Goal: Information Seeking & Learning: Learn about a topic

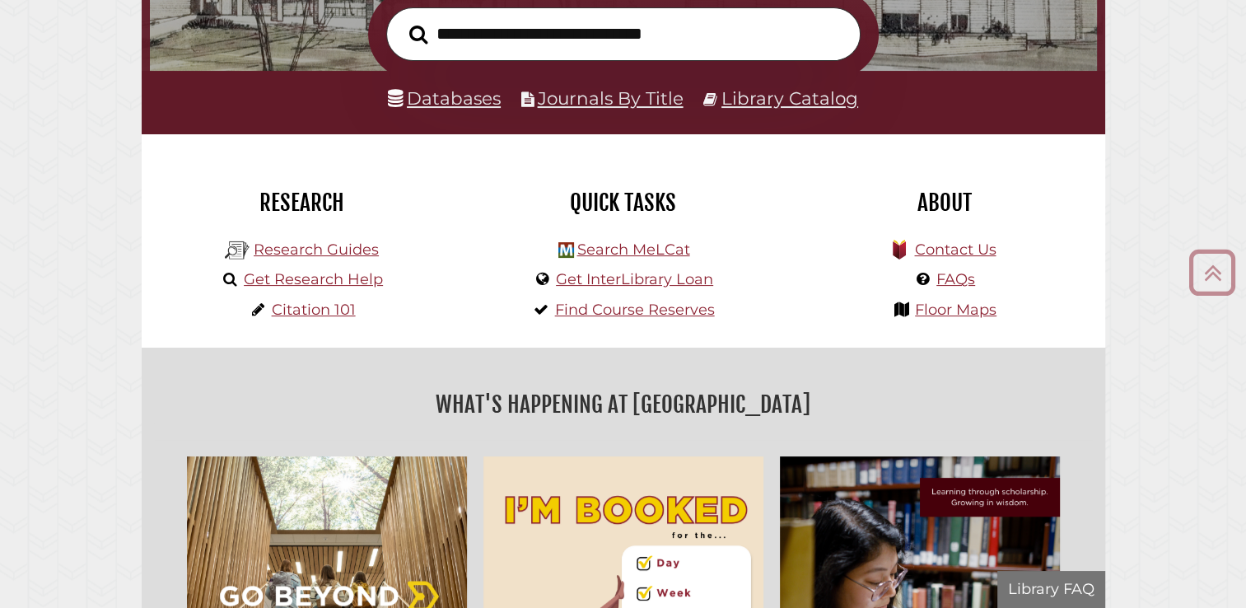
scroll to position [313, 939]
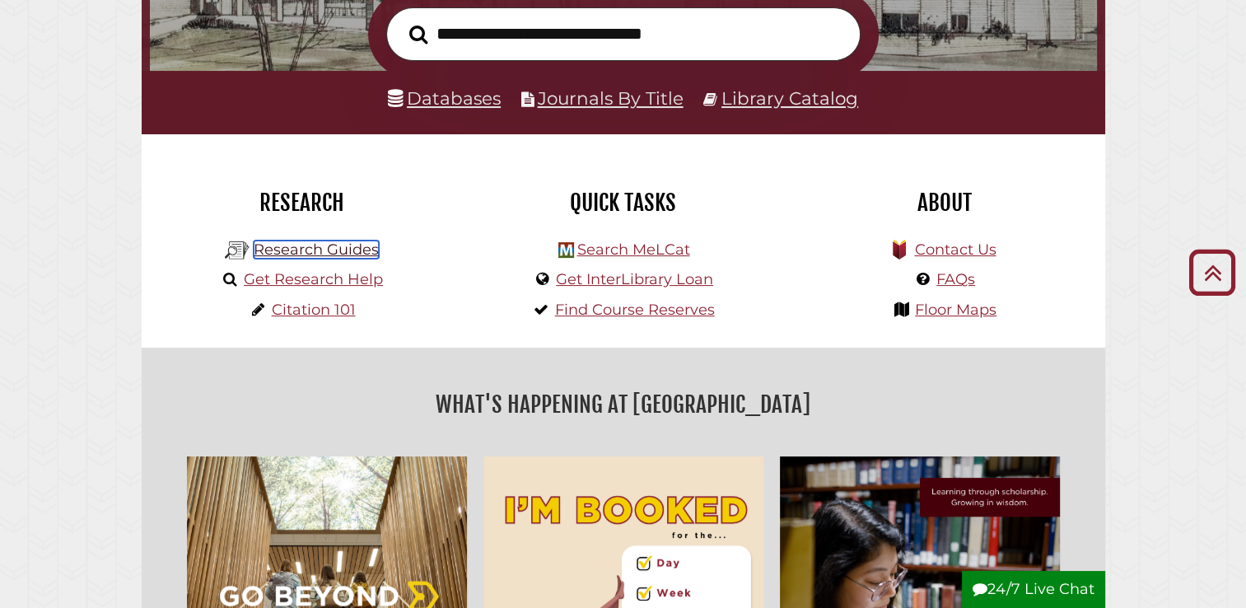
click at [348, 254] on link "Research Guides" at bounding box center [316, 249] width 125 height 18
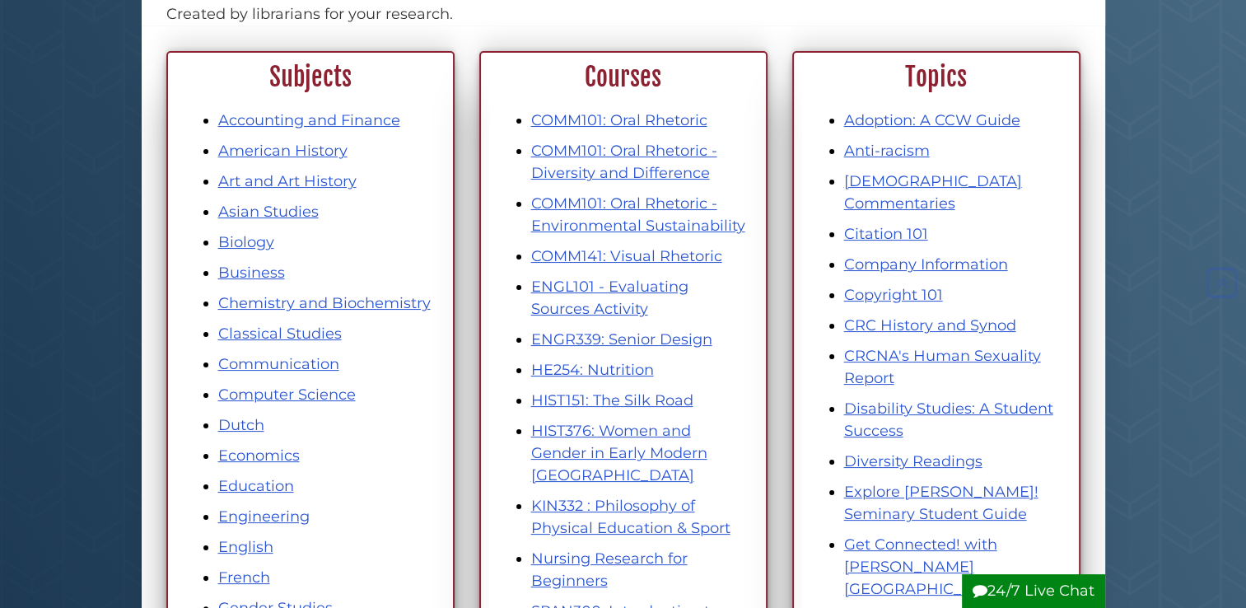
scroll to position [201, 0]
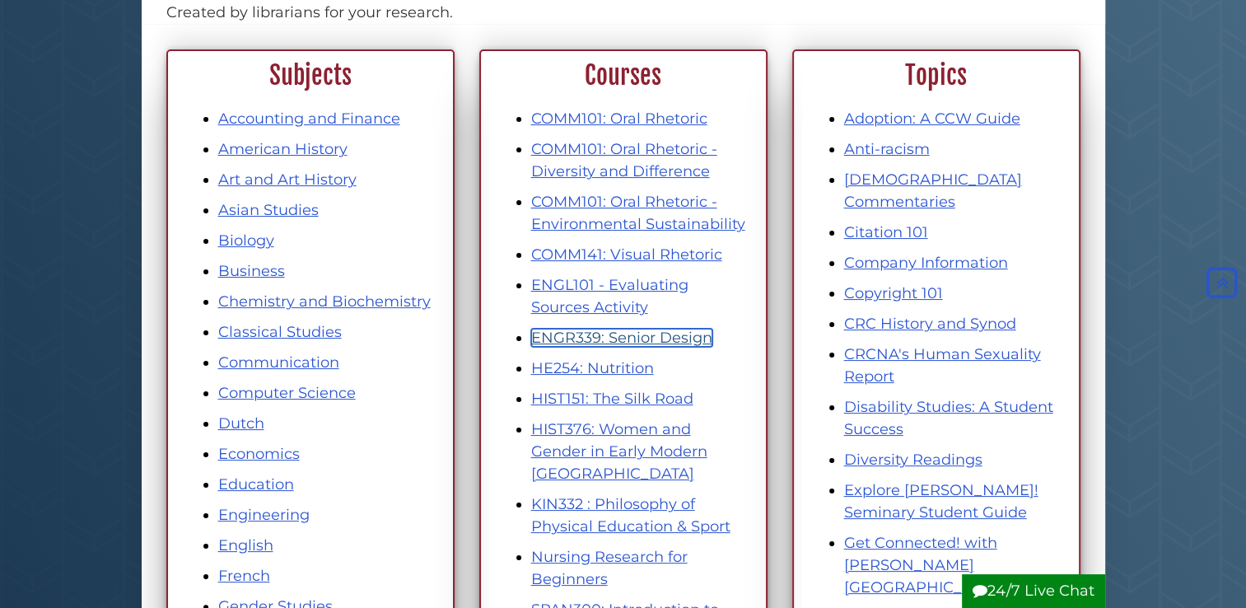
click at [620, 333] on link "ENGR339: Senior Design" at bounding box center [621, 338] width 181 height 18
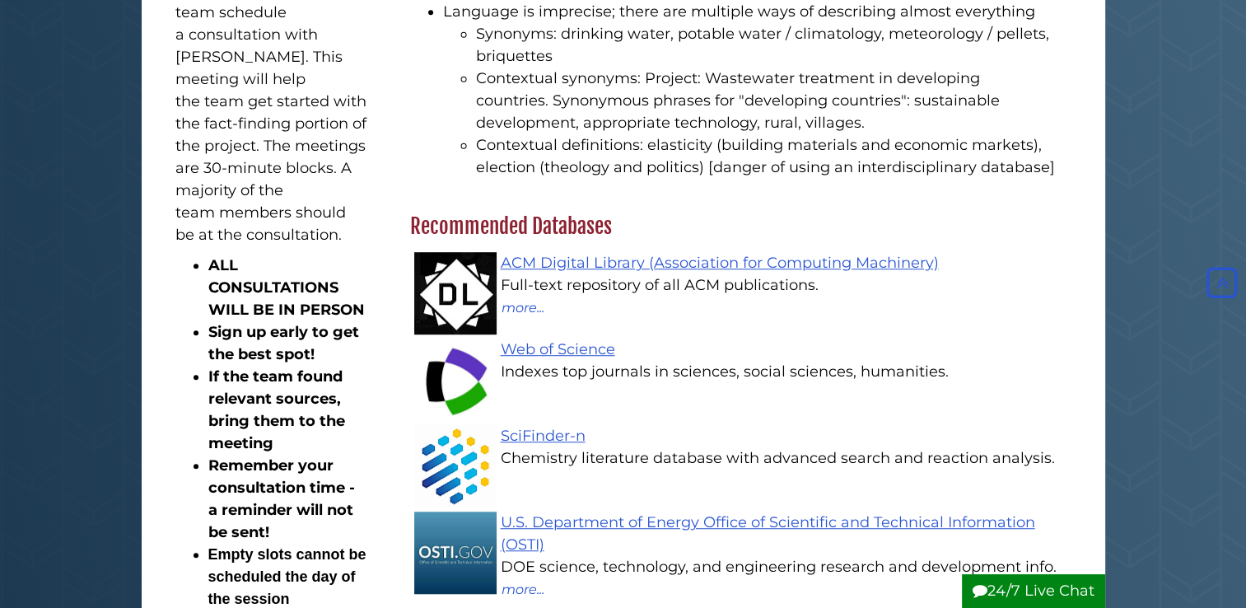
scroll to position [1063, 0]
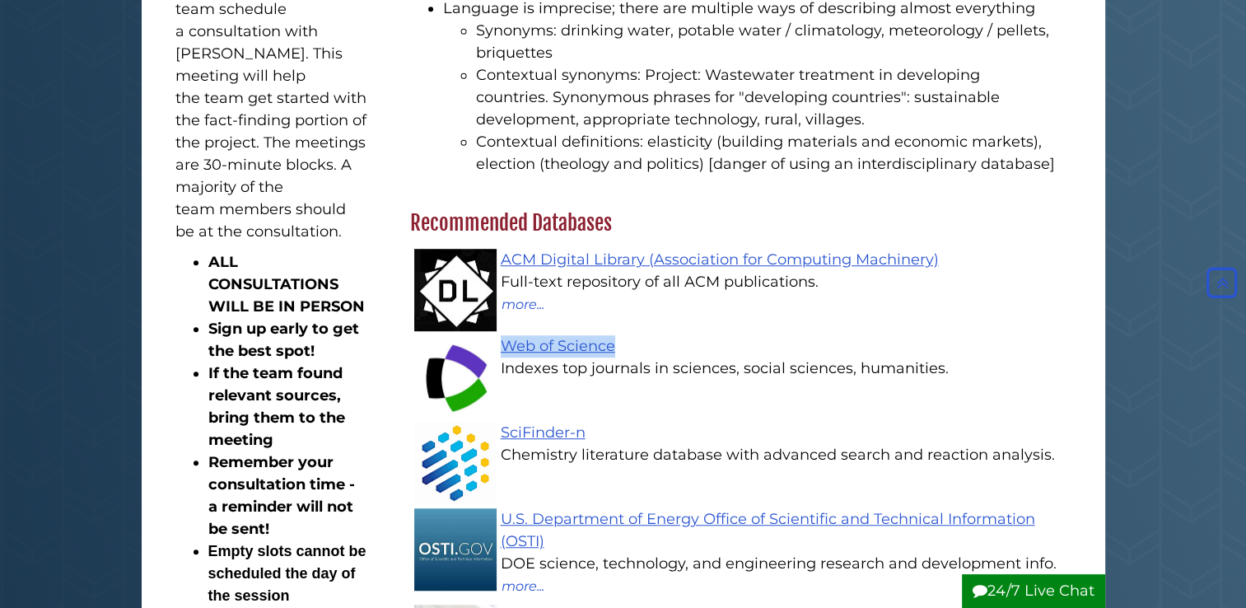
drag, startPoint x: 619, startPoint y: 322, endPoint x: 499, endPoint y: 331, distance: 120.6
click at [499, 335] on div "Web of Science Indexes top journals in sciences, social sciences, humanities." at bounding box center [749, 357] width 645 height 44
copy link "Web of Science"
